Goal: Task Accomplishment & Management: Manage account settings

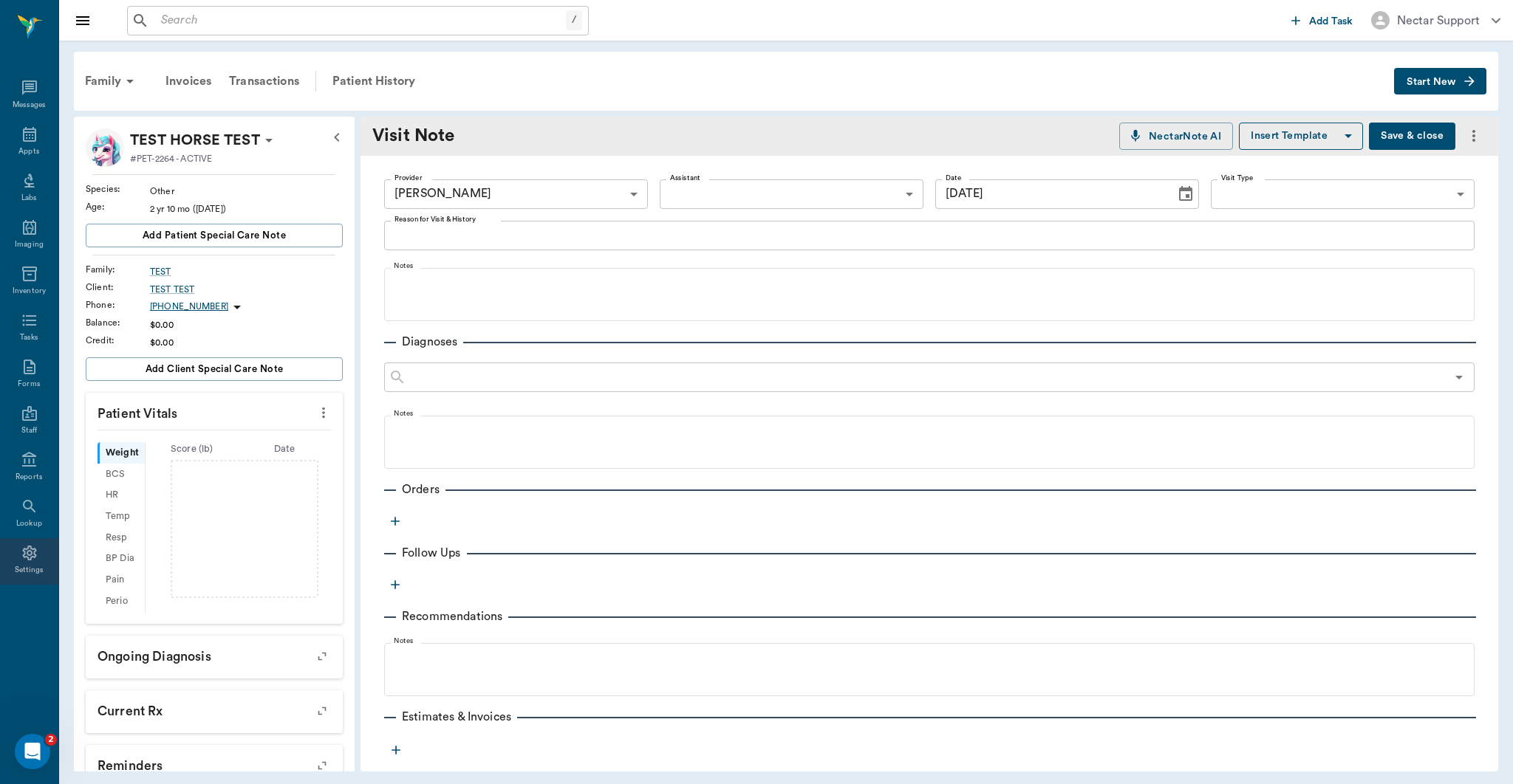
click at [32, 550] on icon at bounding box center [29, 553] width 18 height 18
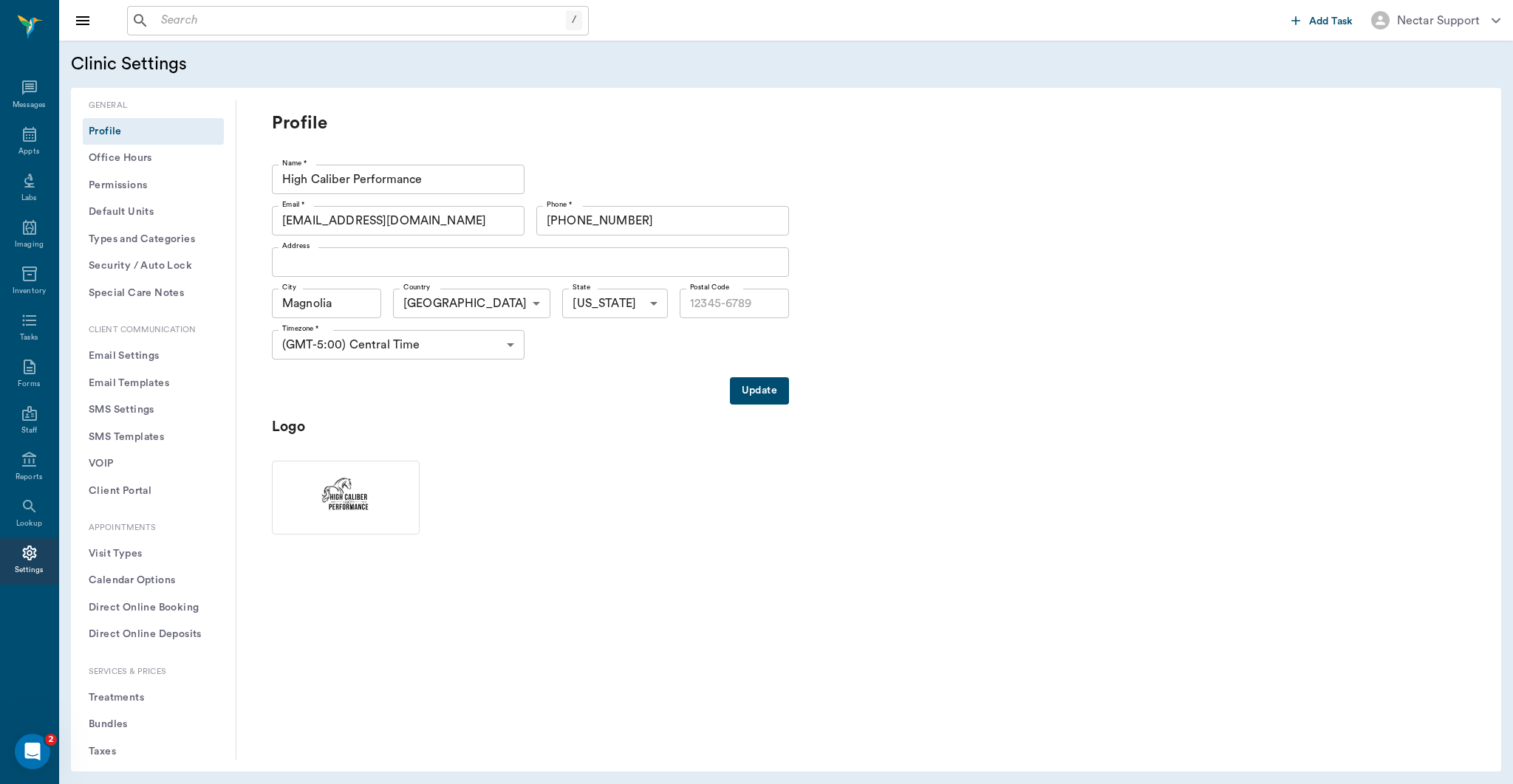
type input "77354"
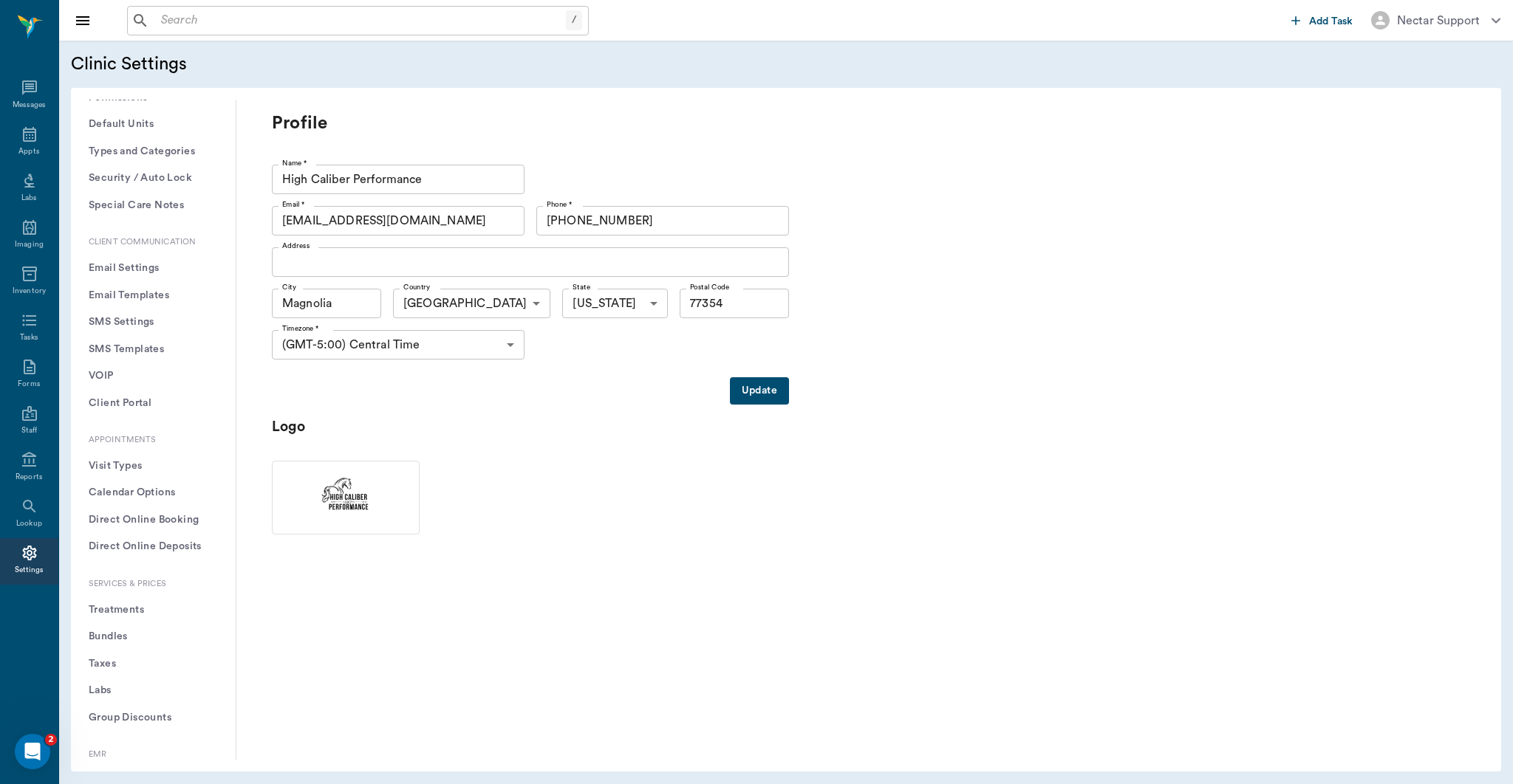
scroll to position [220, 0]
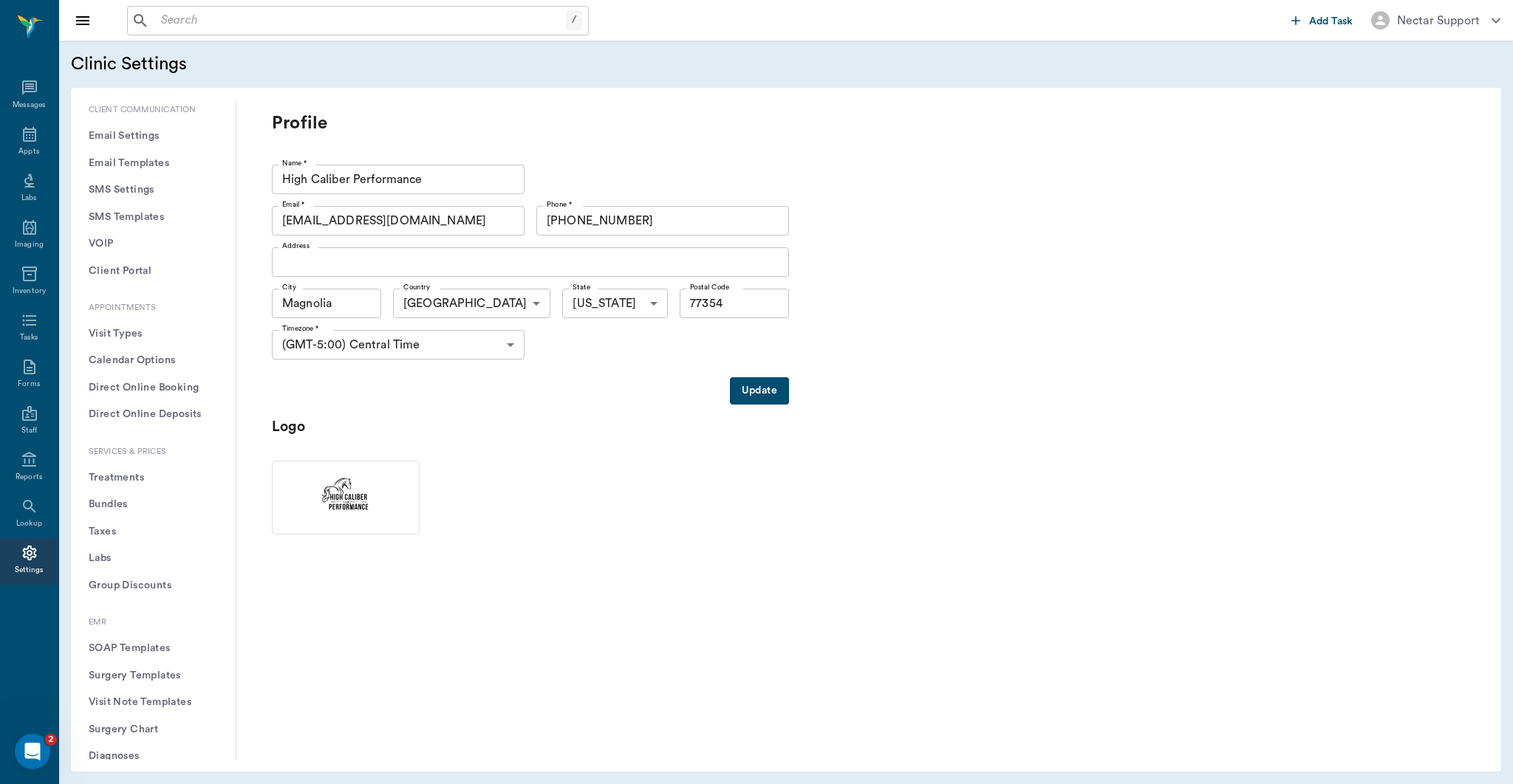
click at [130, 482] on button "Treatments" at bounding box center [153, 479] width 141 height 28
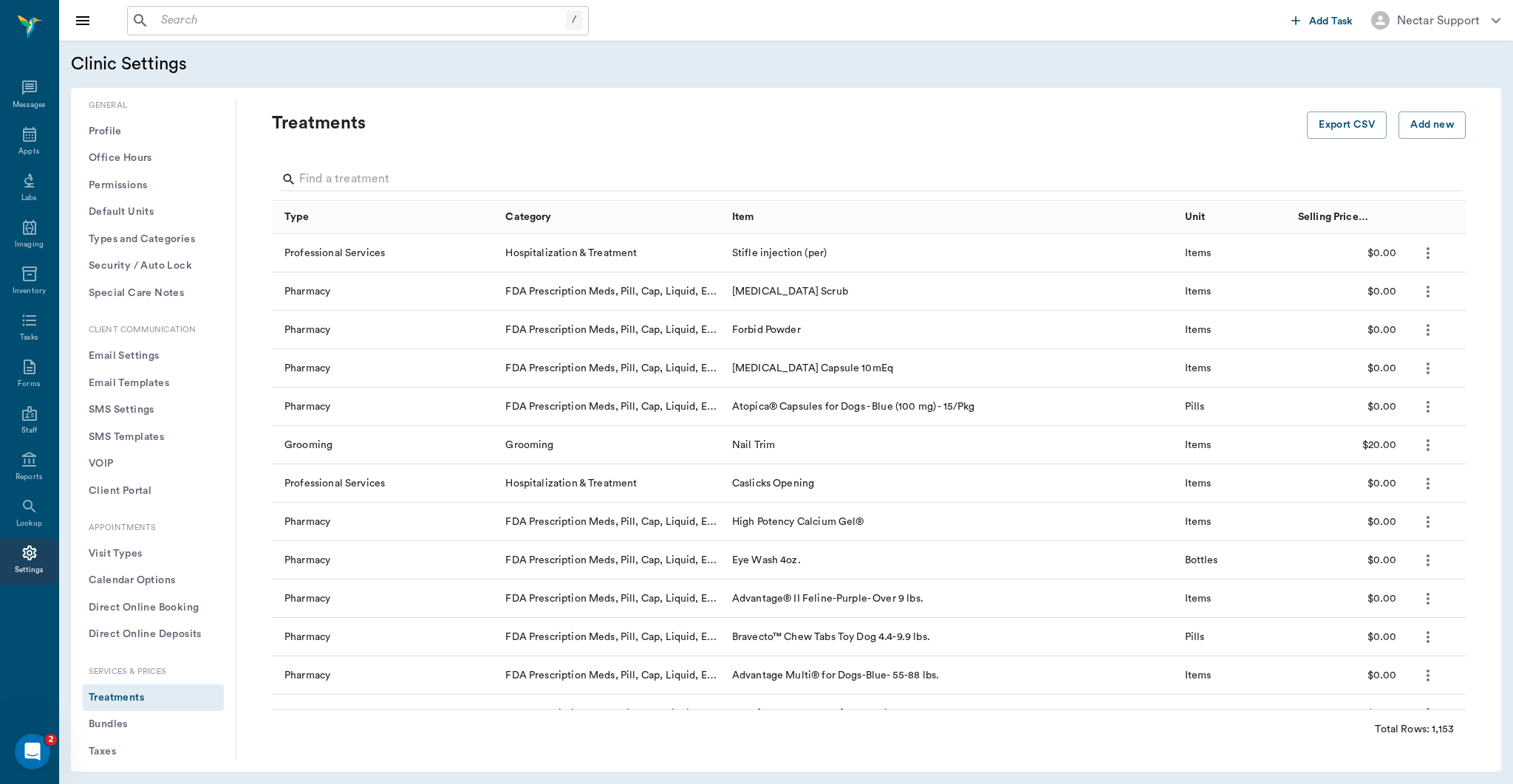
click at [129, 121] on button "Profile" at bounding box center [153, 132] width 141 height 28
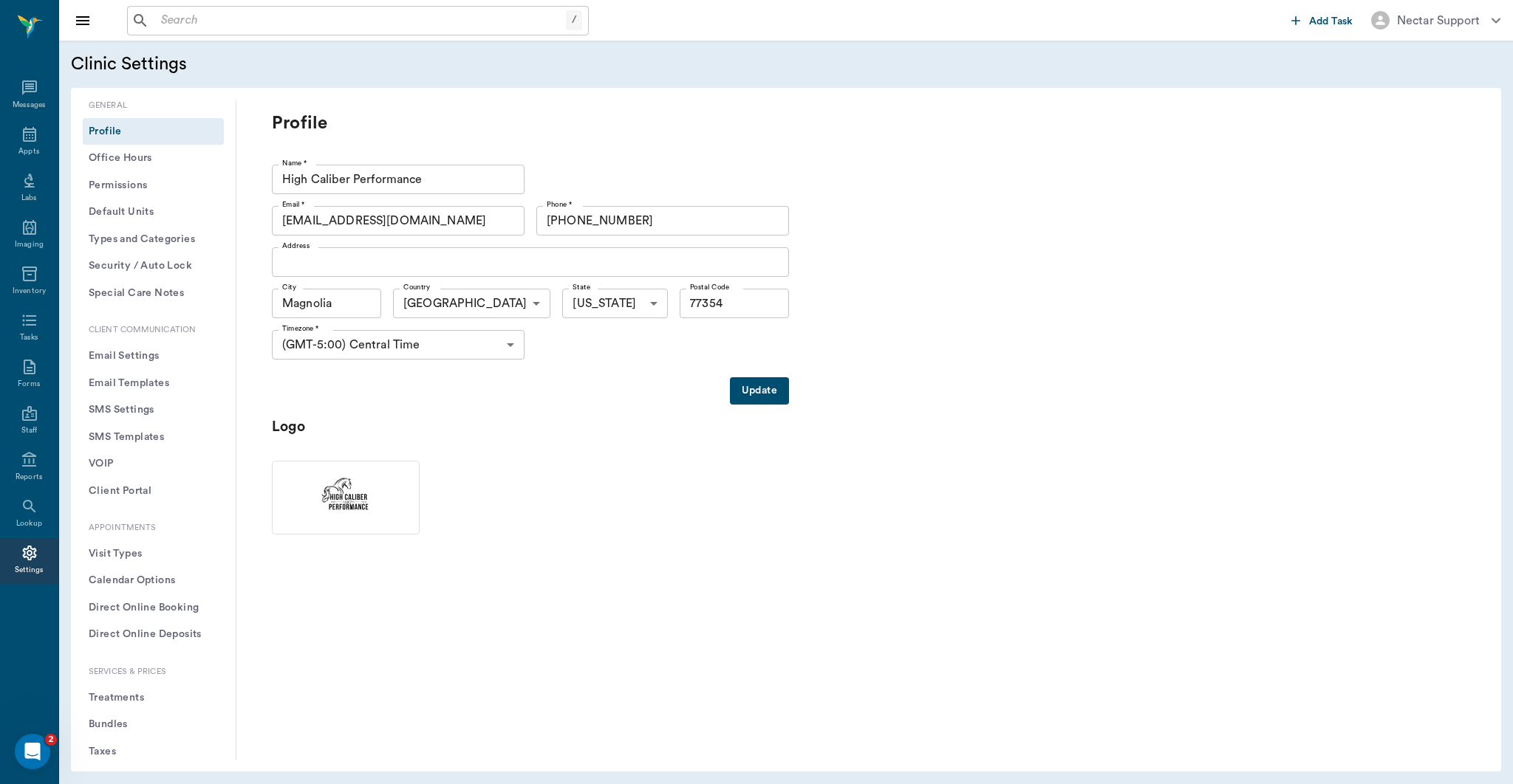
click at [592, 223] on input "[PHONE_NUMBER]" at bounding box center [663, 220] width 253 height 30
click at [1115, 172] on div "Profile Name * High Caliber Performance Name * Email * [EMAIL_ADDRESS][DOMAIN_N…" at bounding box center [856, 430] width 1217 height 636
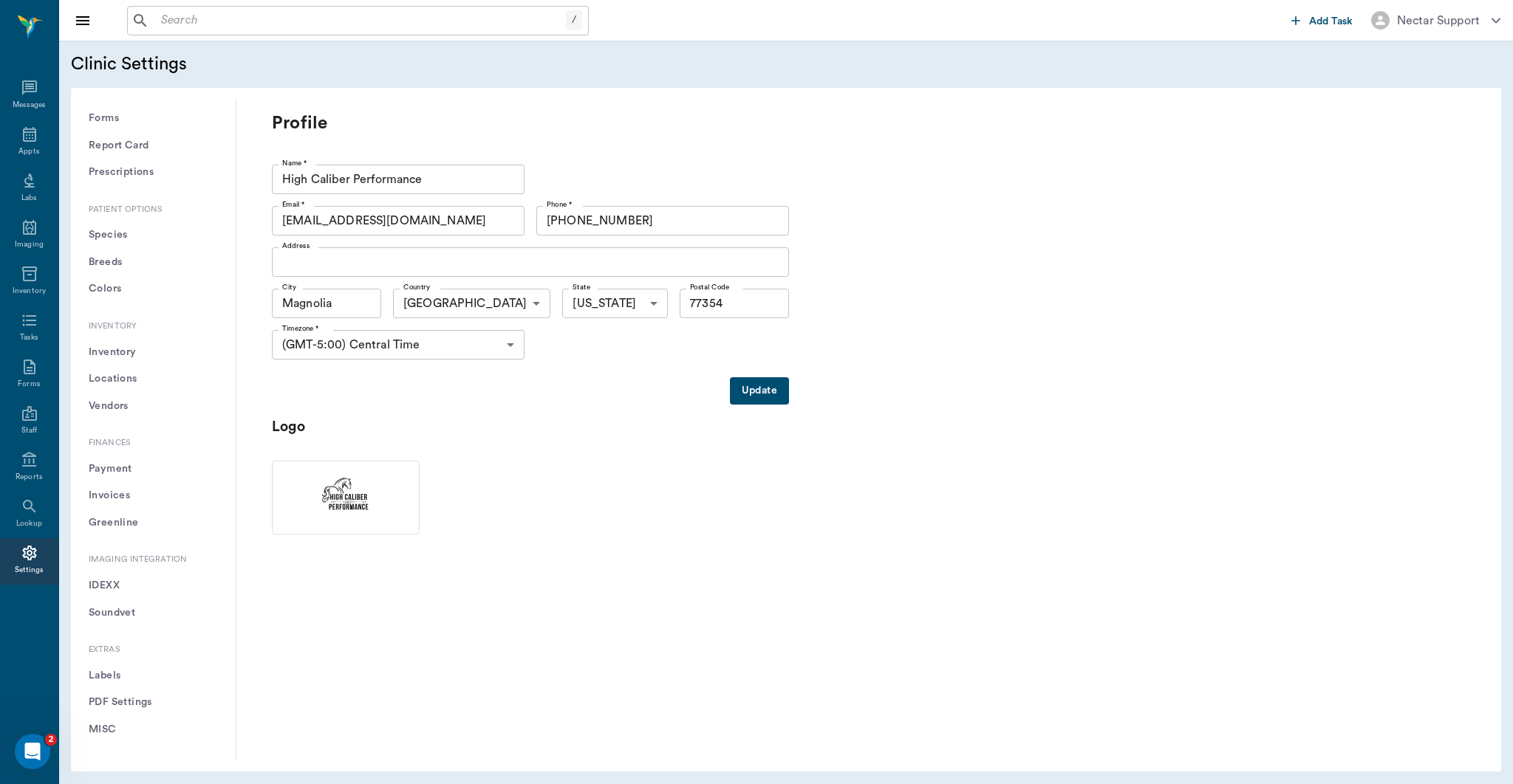
scroll to position [913, 0]
click at [125, 612] on button "Soundvet" at bounding box center [153, 612] width 141 height 28
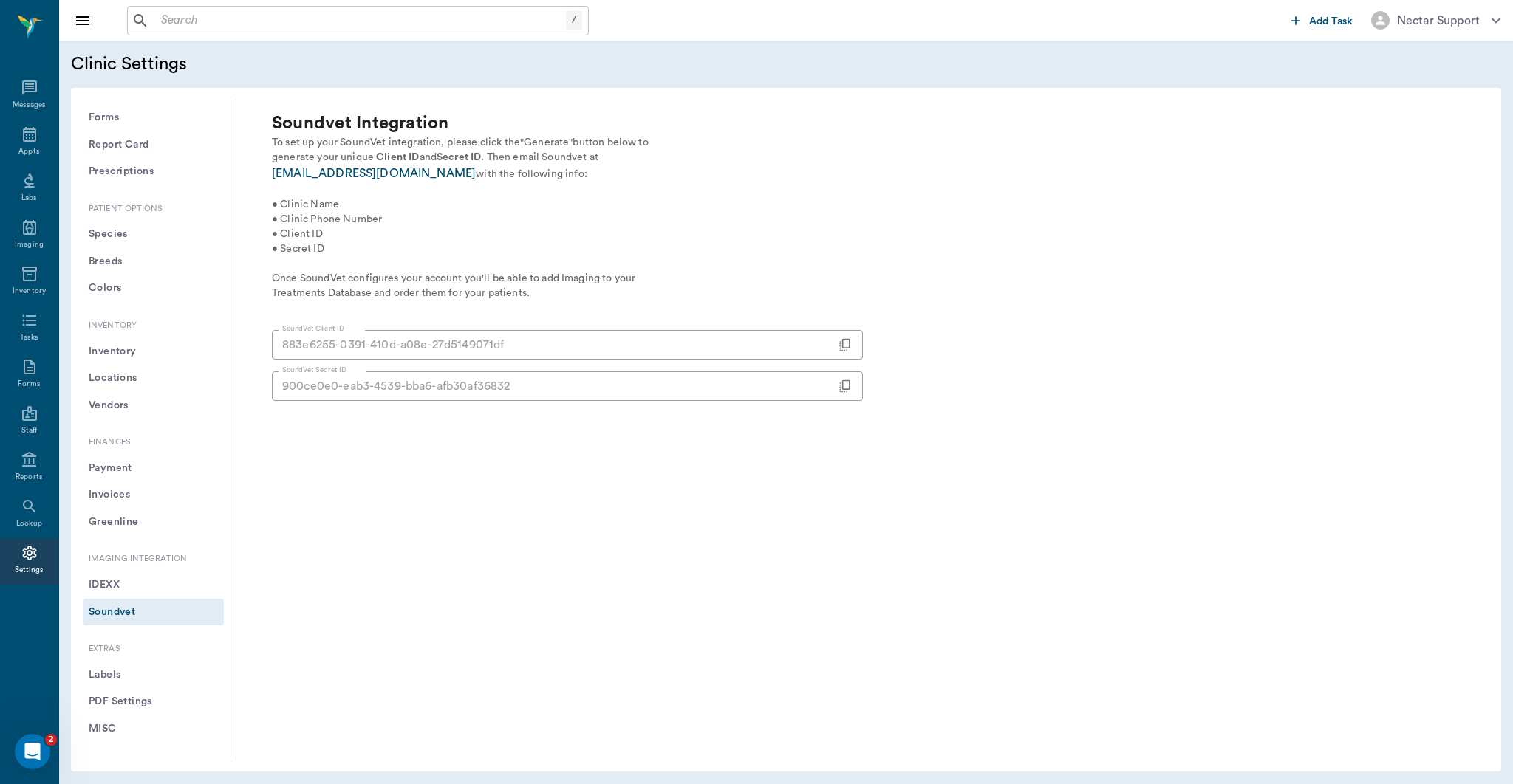
click at [839, 343] on icon "toggle password visibility" at bounding box center [845, 345] width 15 height 15
click at [842, 385] on icon "toggle password visibility" at bounding box center [845, 386] width 15 height 15
click at [839, 386] on icon "toggle password visibility" at bounding box center [845, 386] width 15 height 15
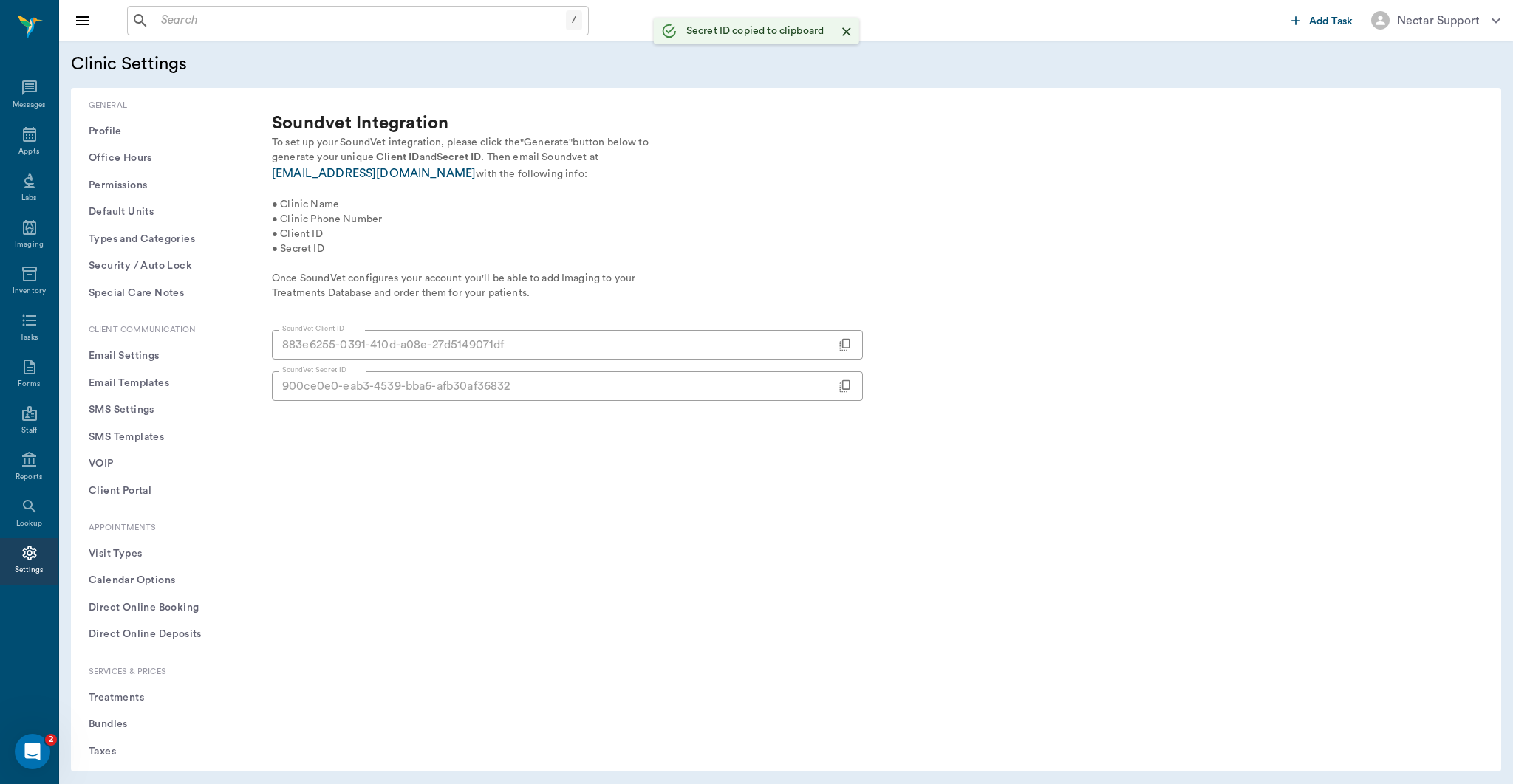
click at [143, 158] on button "Office Hours" at bounding box center [153, 158] width 141 height 28
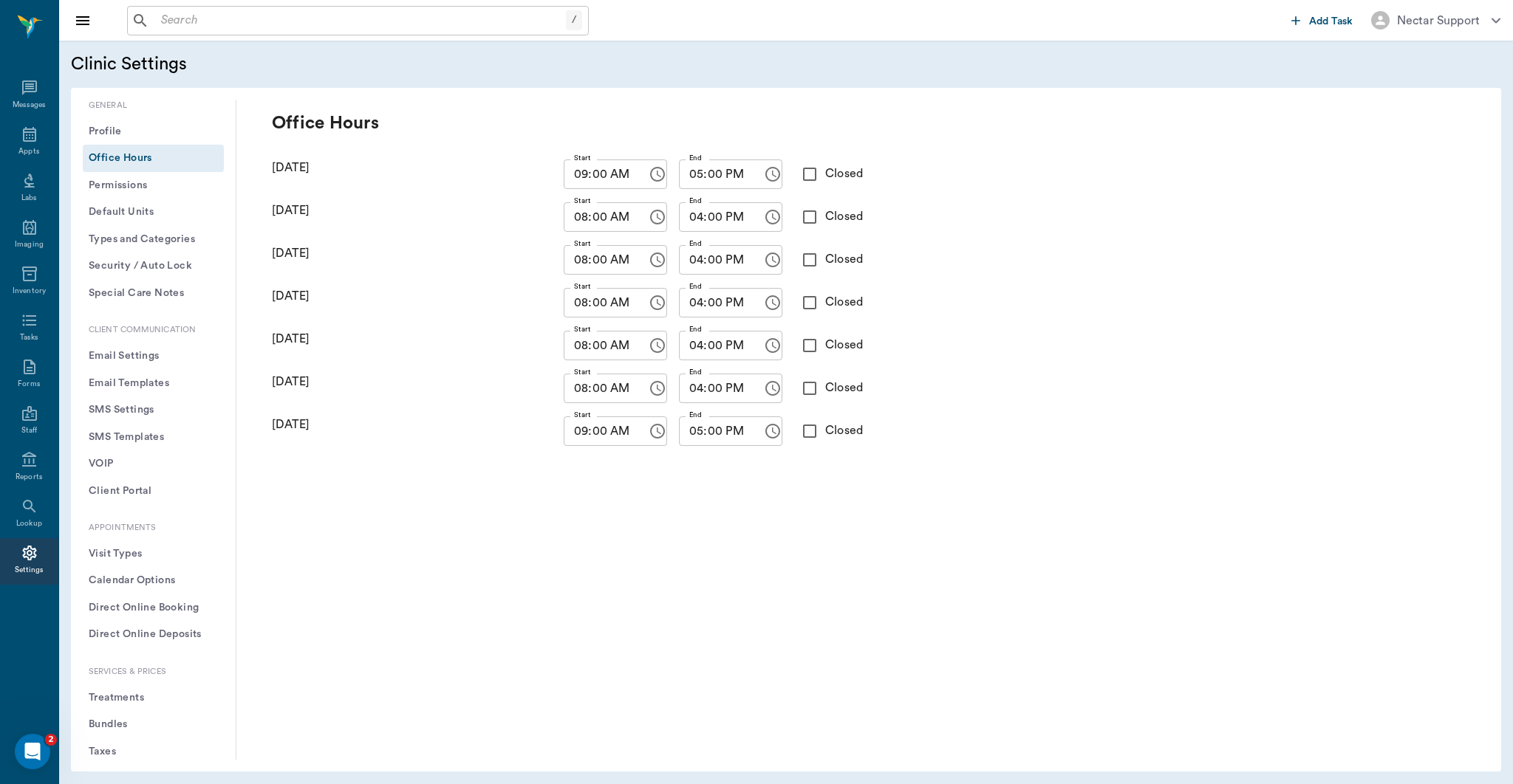
click at [144, 132] on button "Profile" at bounding box center [153, 132] width 141 height 28
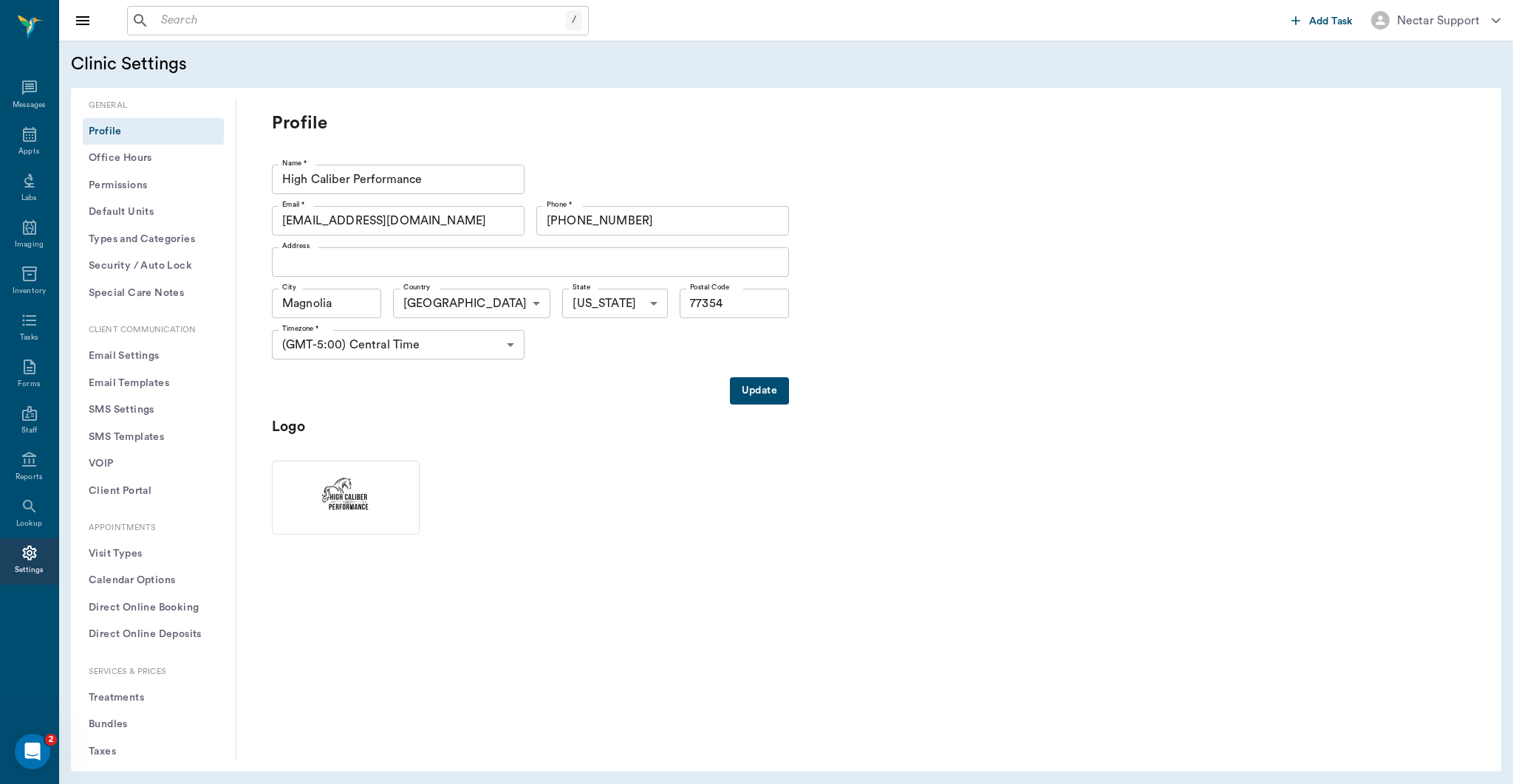
click at [381, 221] on input "[EMAIL_ADDRESS][DOMAIN_NAME]" at bounding box center [398, 220] width 253 height 30
click at [725, 127] on p "Profile" at bounding box center [568, 123] width 591 height 24
